Goal: Information Seeking & Learning: Learn about a topic

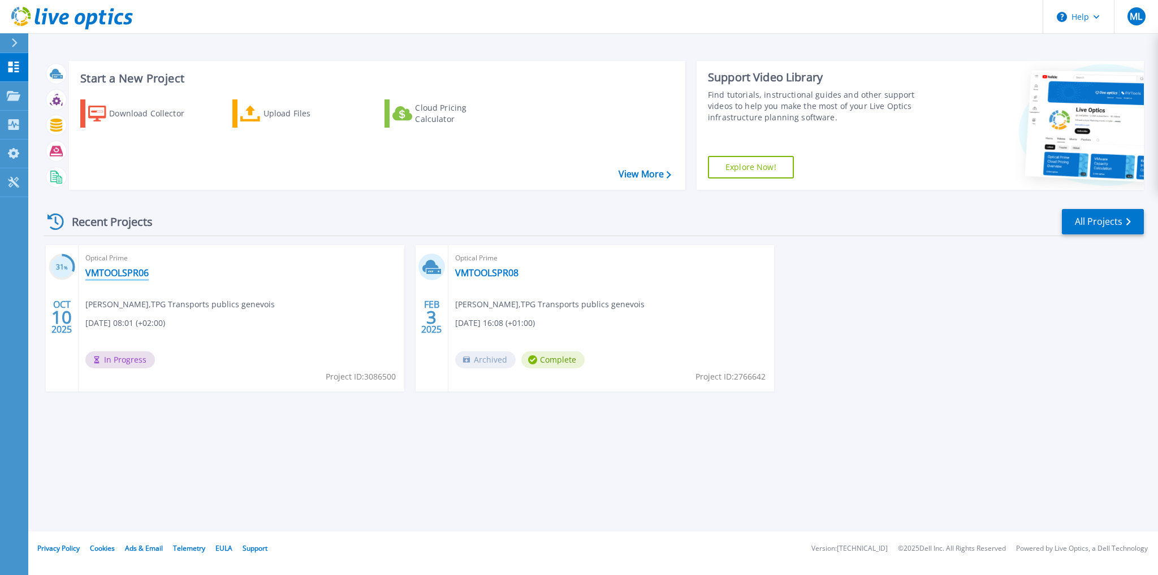
click at [125, 278] on link "VMTOOLSPR06" at bounding box center [116, 272] width 63 height 11
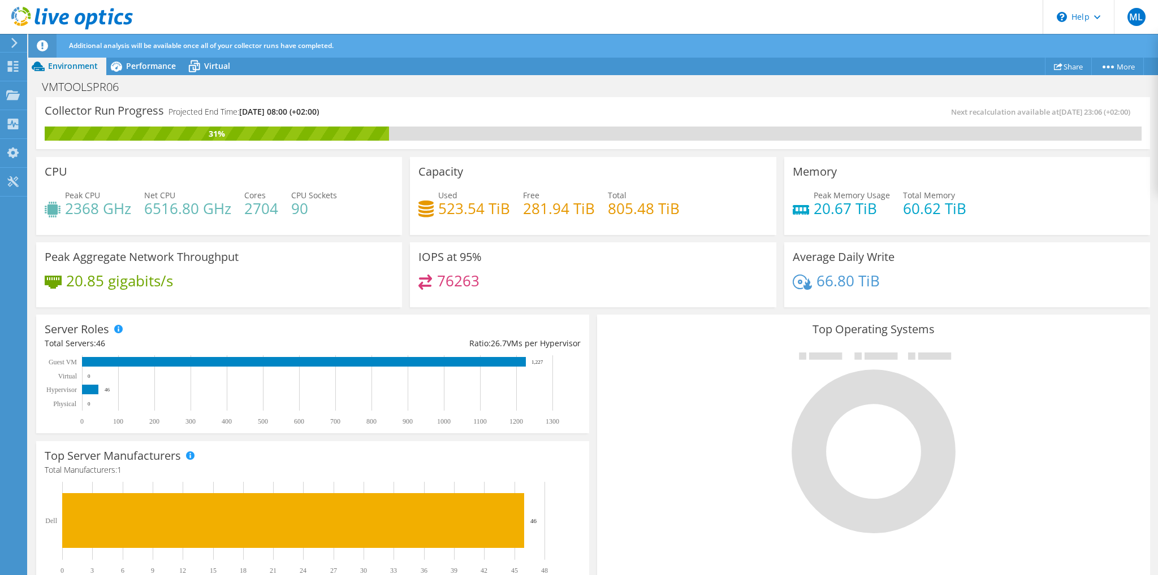
click at [454, 209] on h4 "523.54 TiB" at bounding box center [474, 208] width 72 height 12
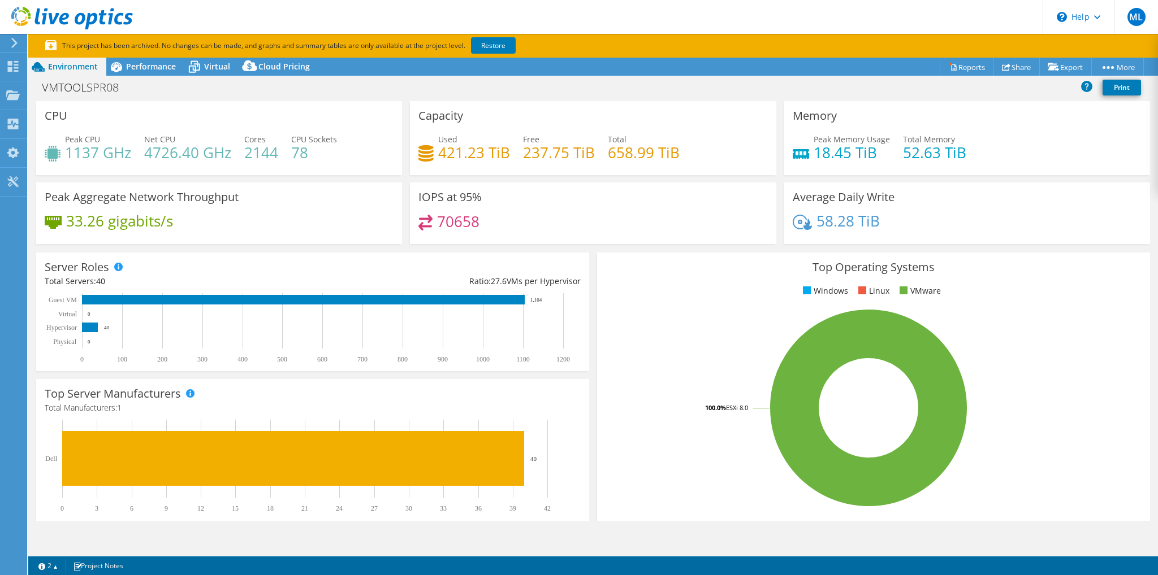
select select "EUFrankfurt"
select select "CHF"
click at [159, 64] on span "Performance" at bounding box center [151, 66] width 50 height 11
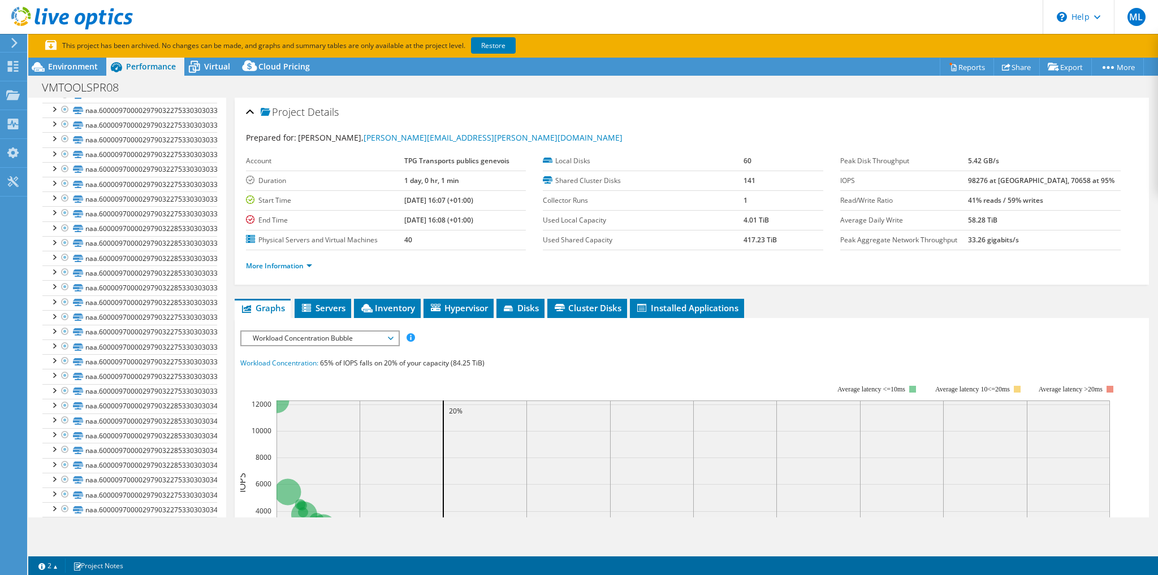
scroll to position [1639, 0]
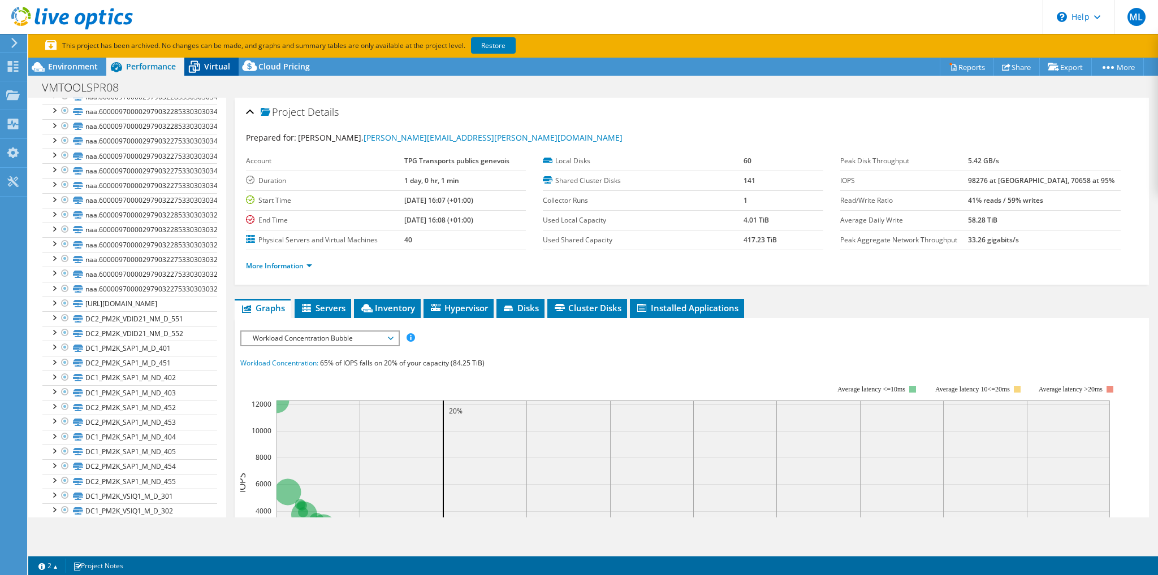
click at [222, 74] on div "Virtual" at bounding box center [211, 67] width 54 height 18
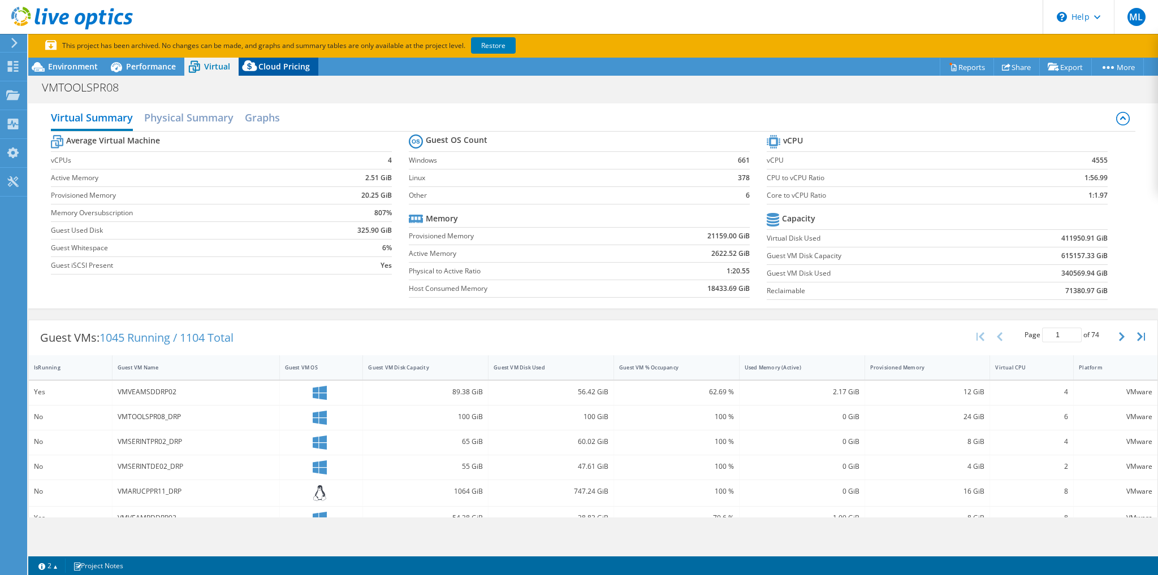
click at [253, 69] on icon at bounding box center [249, 65] width 15 height 11
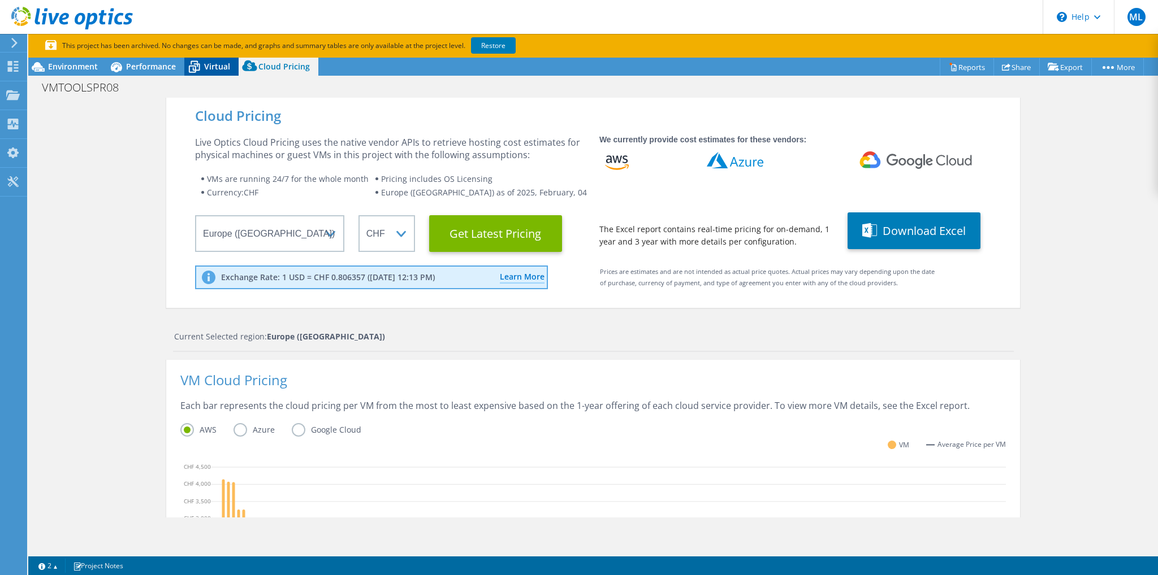
click at [223, 67] on span "Virtual" at bounding box center [217, 66] width 26 height 11
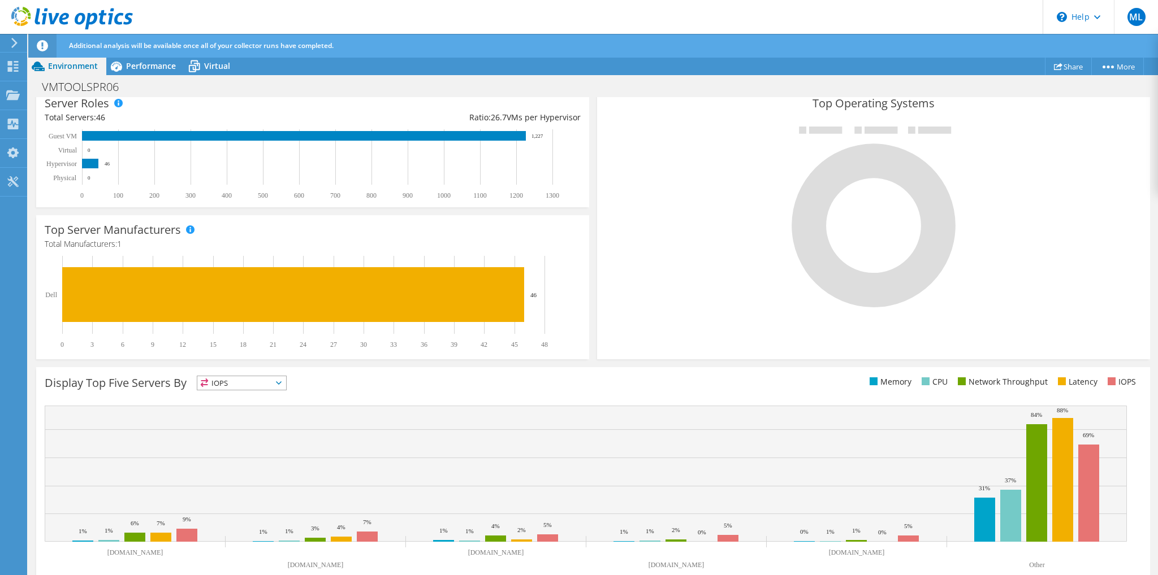
scroll to position [245, 0]
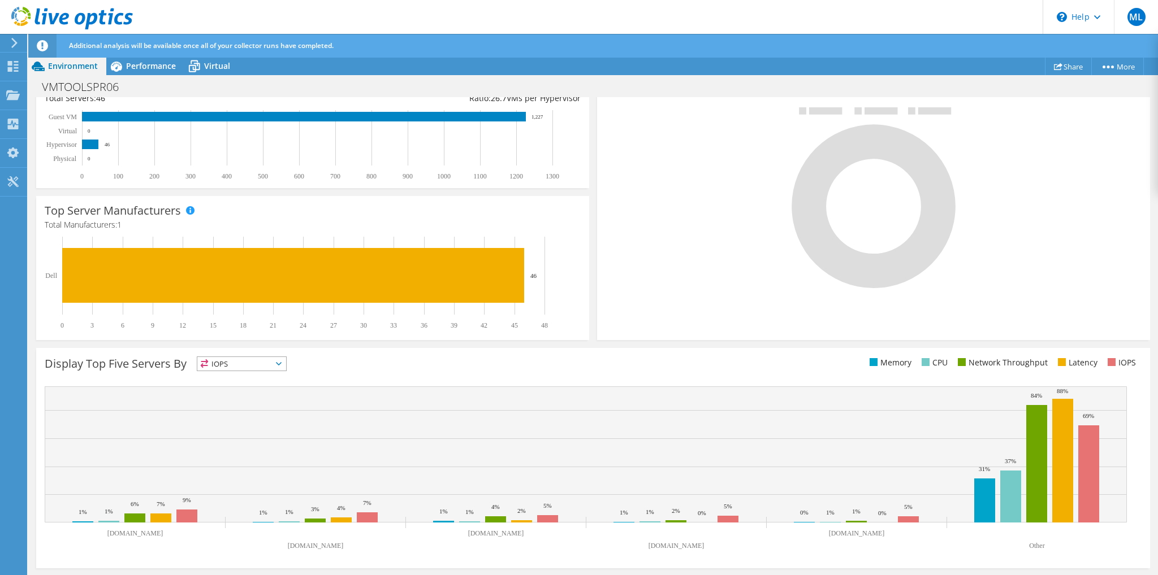
click at [240, 363] on span "IOPS" at bounding box center [241, 364] width 89 height 14
click at [230, 380] on li "IOPS" at bounding box center [241, 379] width 89 height 16
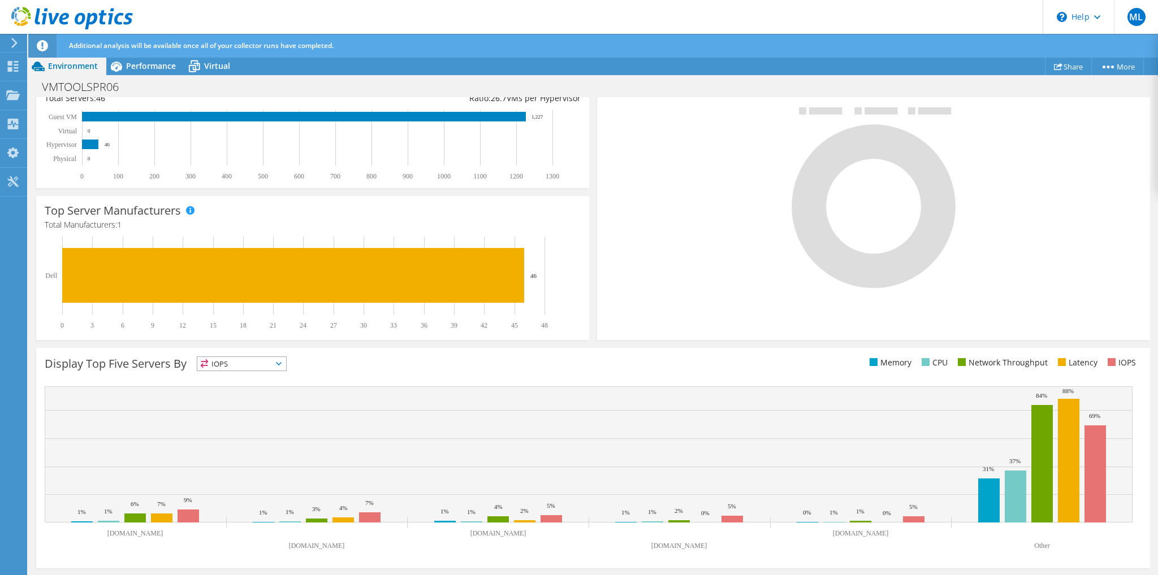
click at [232, 366] on span "IOPS" at bounding box center [234, 364] width 75 height 14
click at [229, 394] on li "Memory" at bounding box center [241, 395] width 89 height 16
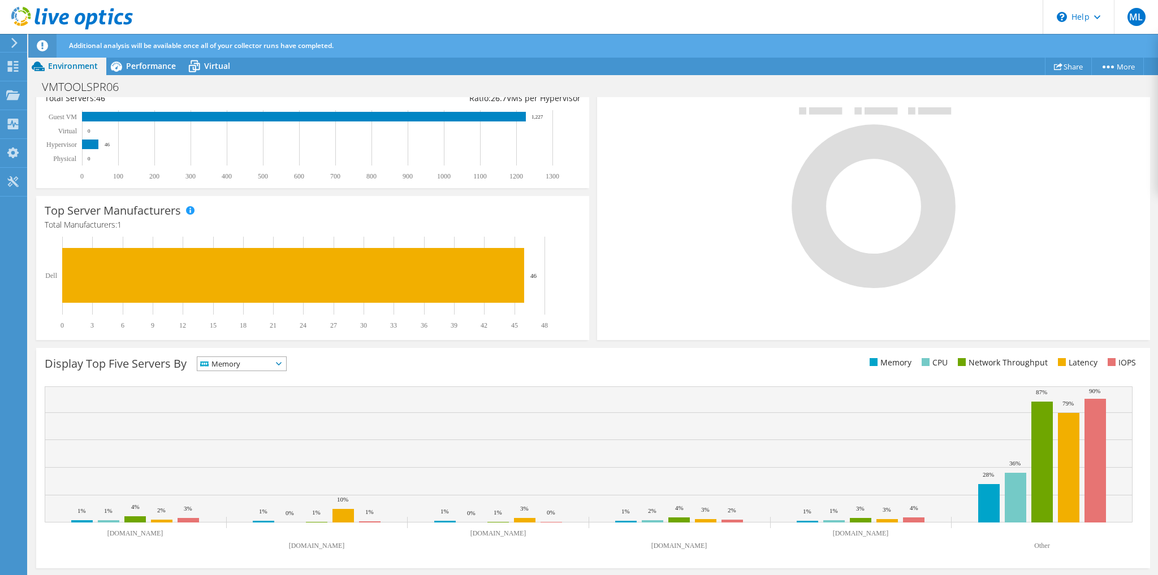
click at [231, 369] on span "Memory" at bounding box center [234, 364] width 75 height 14
click at [197, 66] on icon at bounding box center [194, 67] width 11 height 9
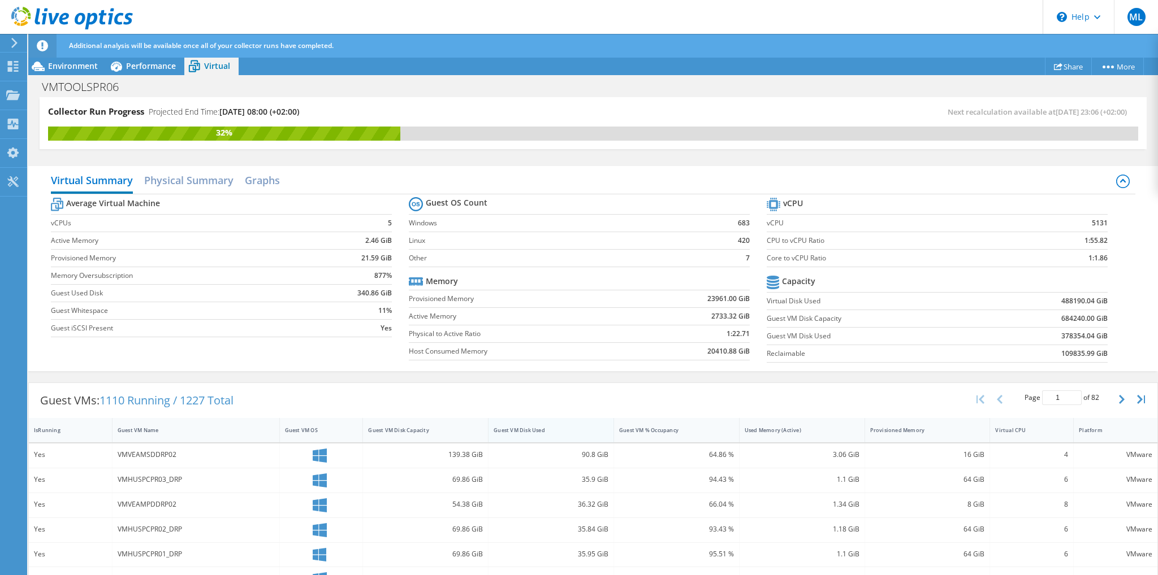
click at [525, 437] on div "Guest VM Disk Used" at bounding box center [543, 431] width 111 height 18
click at [525, 432] on div "Guest VM Disk Used" at bounding box center [543, 431] width 111 height 18
click at [764, 427] on div "Used Memory (Active)" at bounding box center [794, 430] width 101 height 7
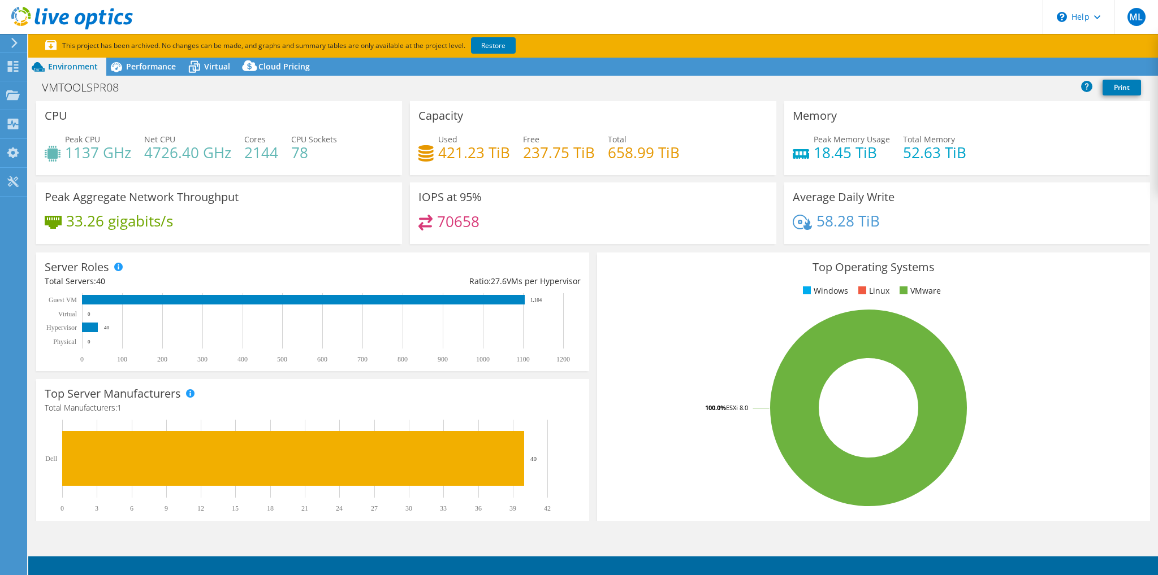
select select "EUFrankfurt"
select select "CHF"
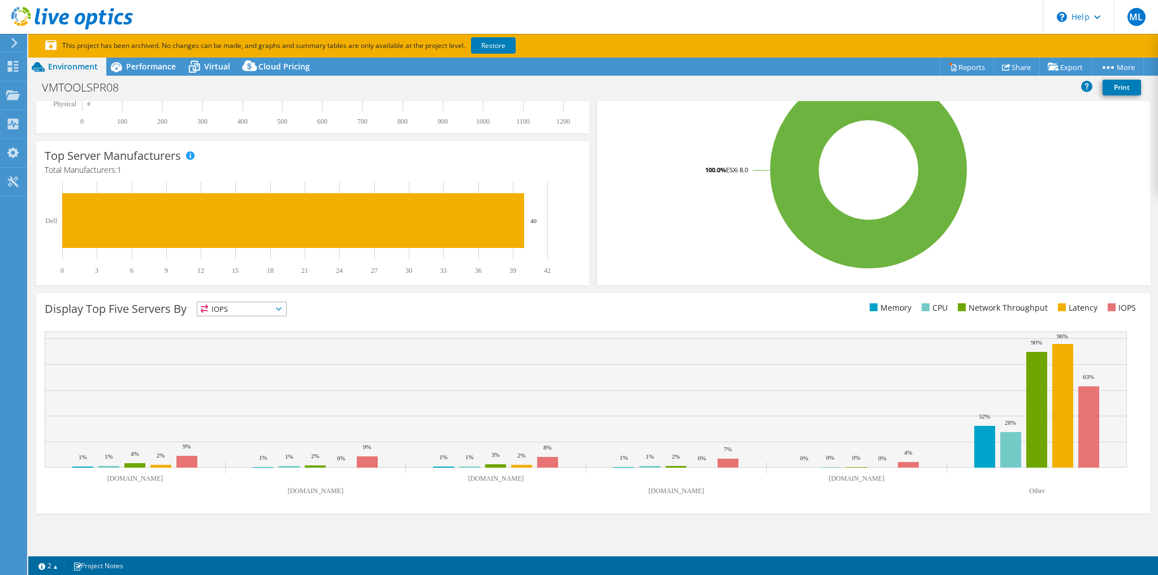
click at [254, 308] on span "IOPS" at bounding box center [241, 309] width 89 height 14
click at [241, 341] on li "Memory" at bounding box center [241, 340] width 89 height 16
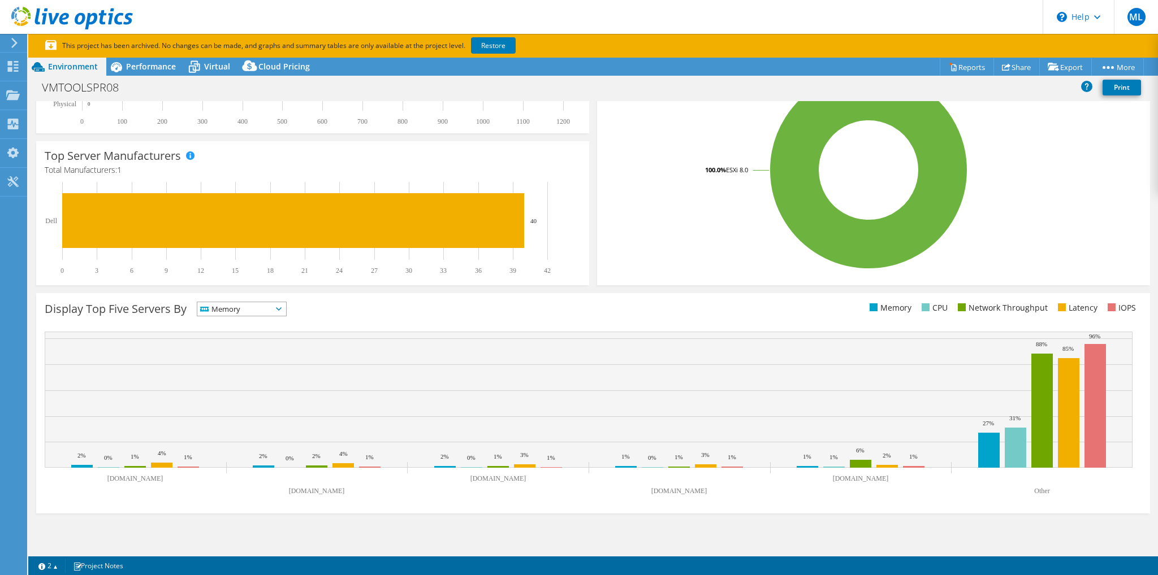
click at [245, 308] on span "Memory" at bounding box center [234, 309] width 75 height 14
click at [244, 374] on li "Network Throughput" at bounding box center [241, 371] width 89 height 16
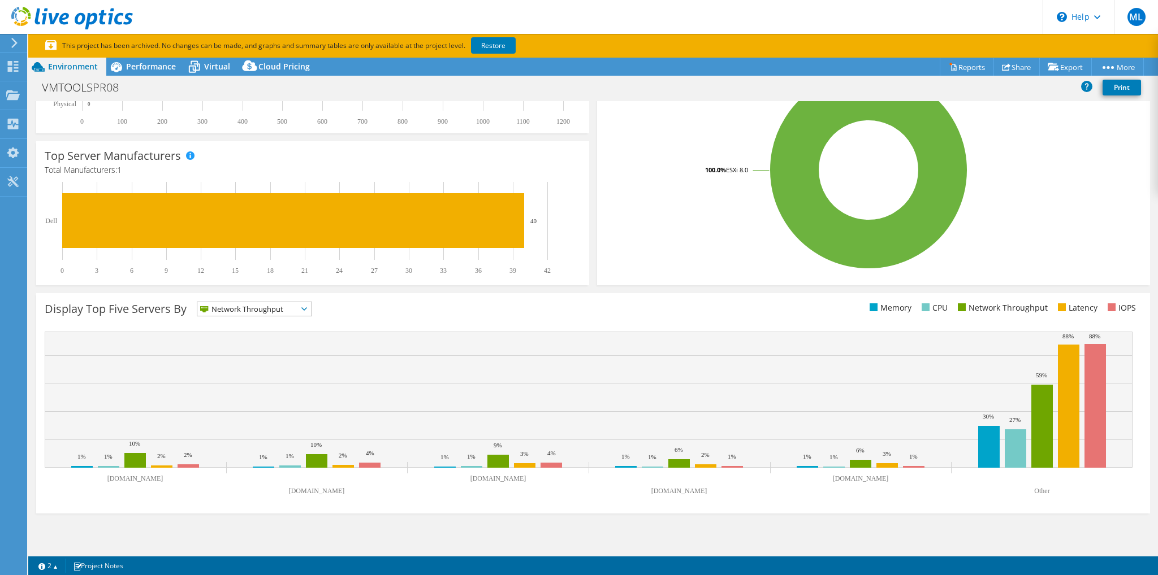
scroll to position [0, 0]
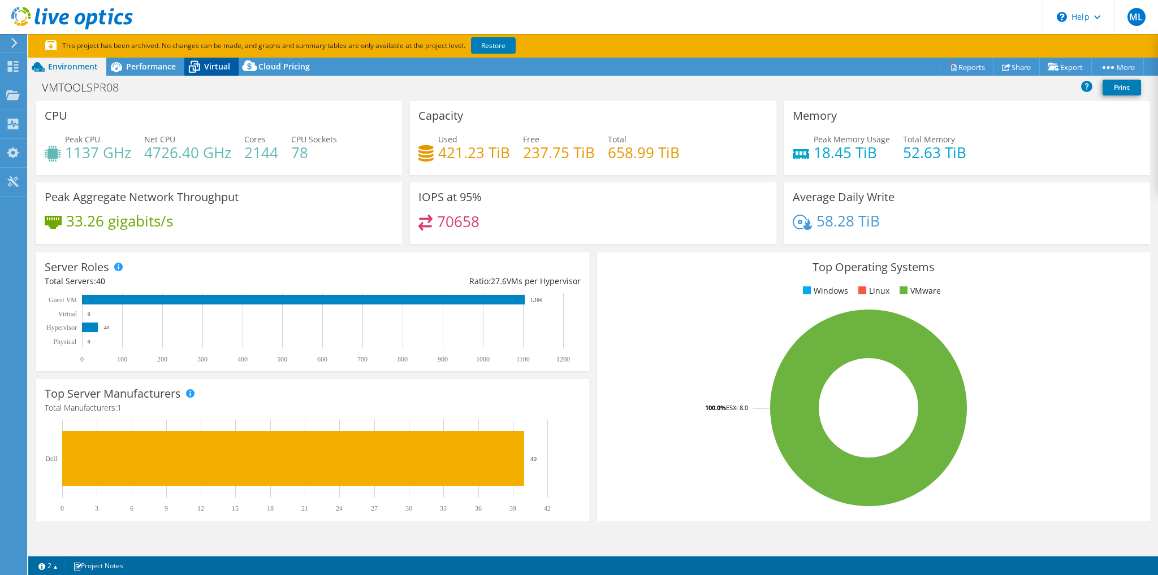
click at [208, 67] on span "Virtual" at bounding box center [217, 66] width 26 height 11
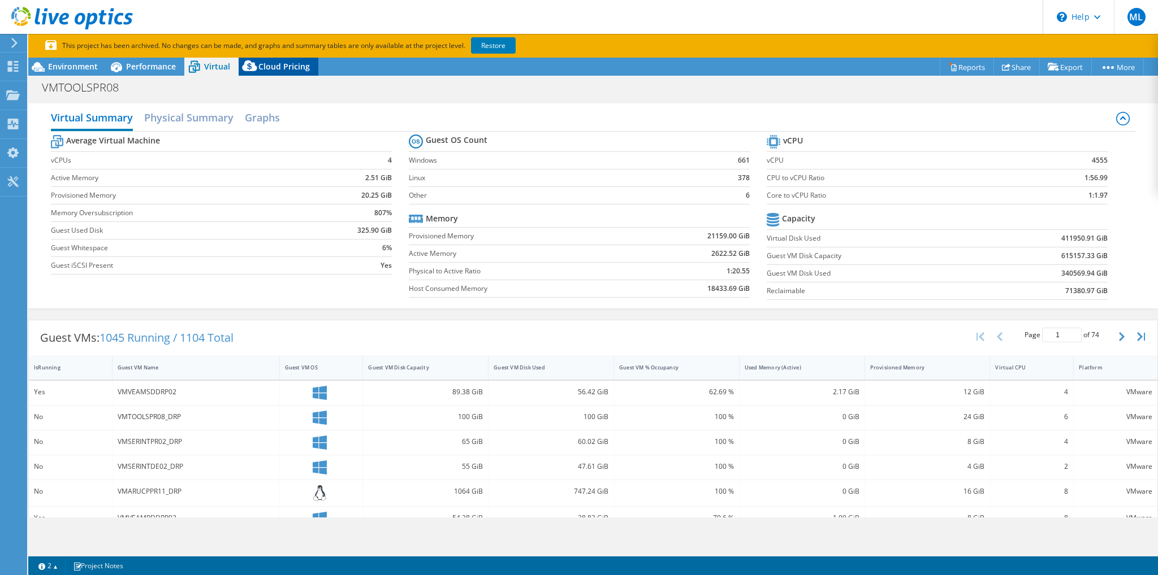
click at [287, 71] on span "Cloud Pricing" at bounding box center [283, 66] width 51 height 11
